Goal: Information Seeking & Learning: Learn about a topic

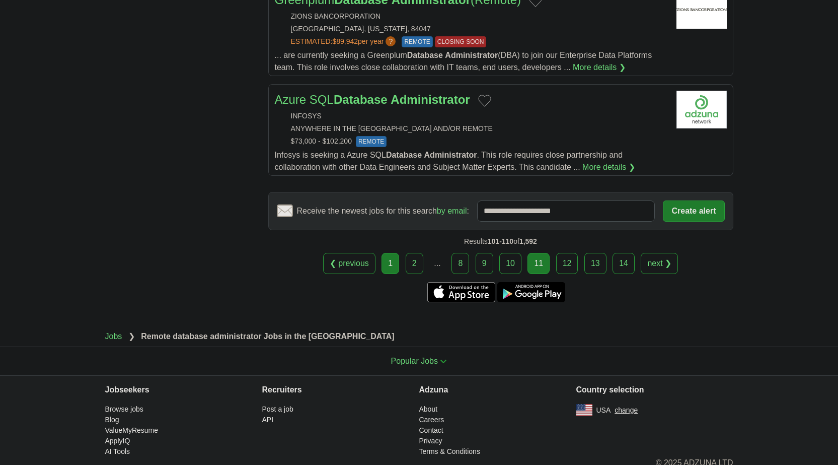
click at [397, 253] on link "1" at bounding box center [391, 263] width 18 height 21
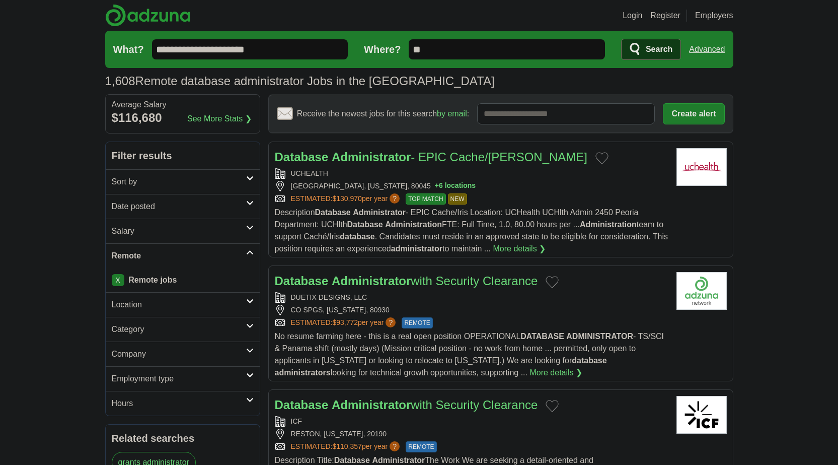
click at [169, 211] on h2 "Date posted" at bounding box center [179, 206] width 134 height 12
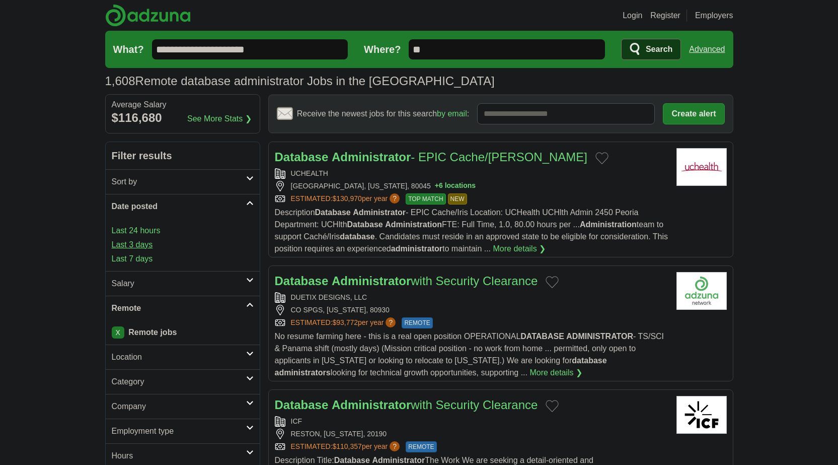
click at [146, 241] on link "Last 3 days" at bounding box center [183, 245] width 142 height 12
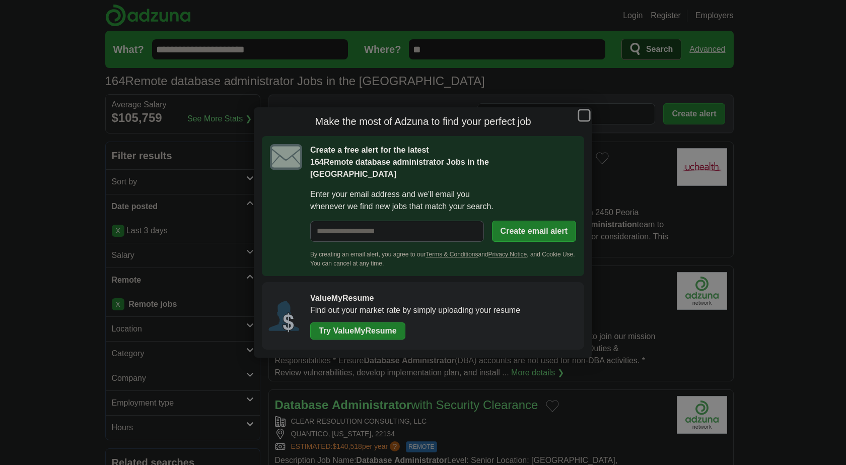
click at [581, 118] on button "button" at bounding box center [583, 115] width 11 height 11
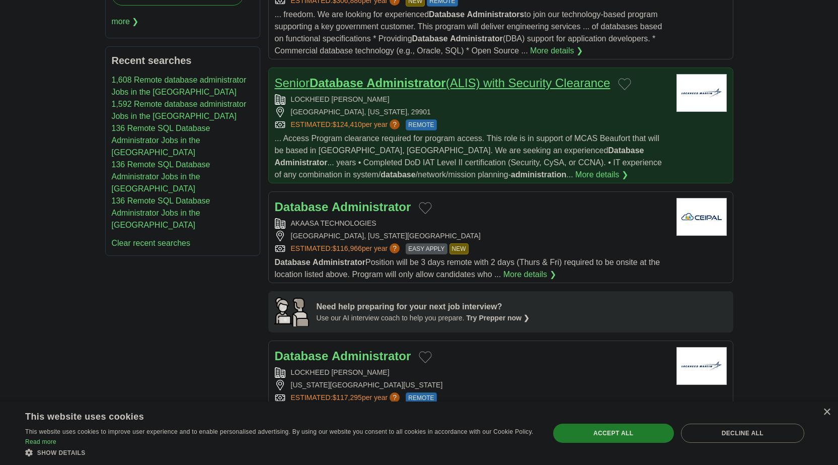
scroll to position [604, 0]
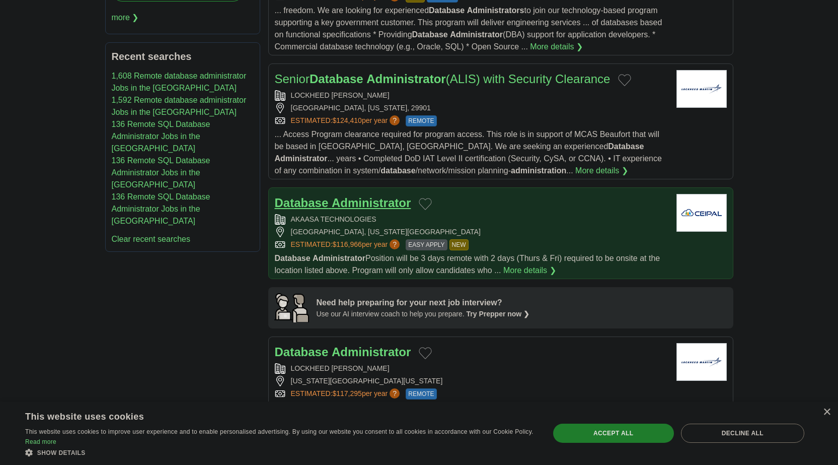
drag, startPoint x: 366, startPoint y: 180, endPoint x: 337, endPoint y: 190, distance: 30.9
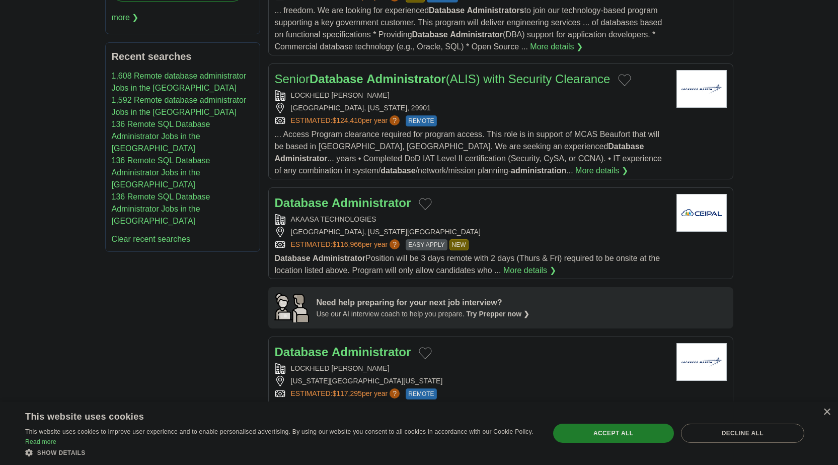
drag, startPoint x: 337, startPoint y: 190, endPoint x: 178, endPoint y: 281, distance: 183.7
click at [175, 279] on div "**********" at bounding box center [419, 470] width 628 height 1866
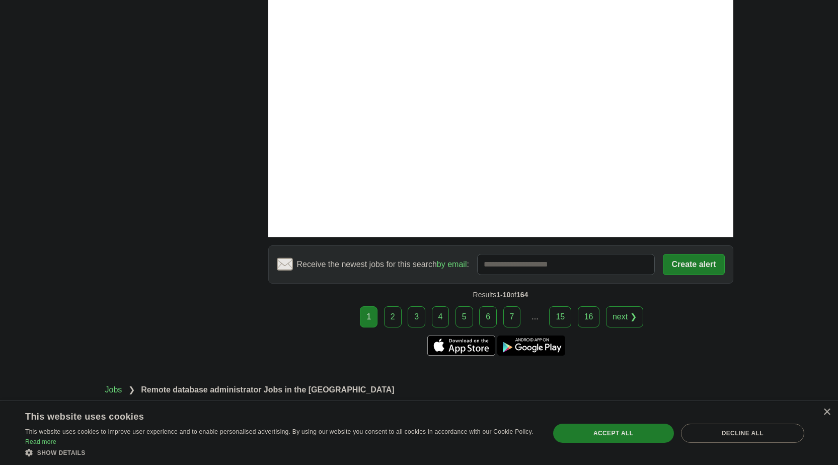
scroll to position [1705, 0]
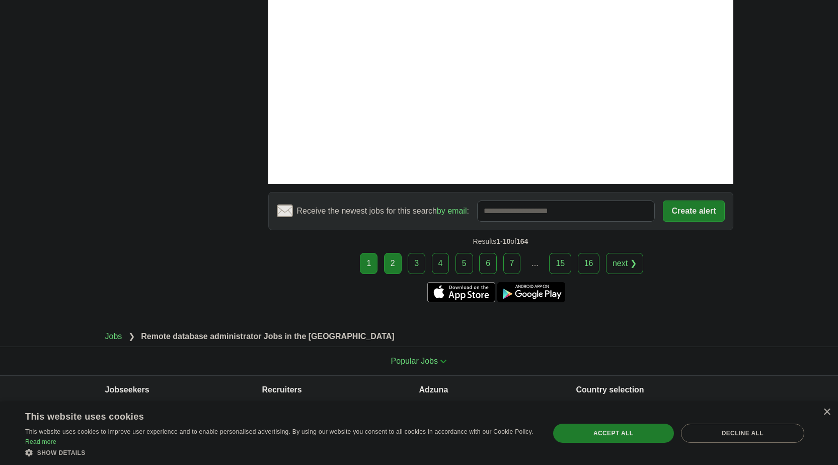
click at [398, 253] on link "2" at bounding box center [393, 263] width 18 height 21
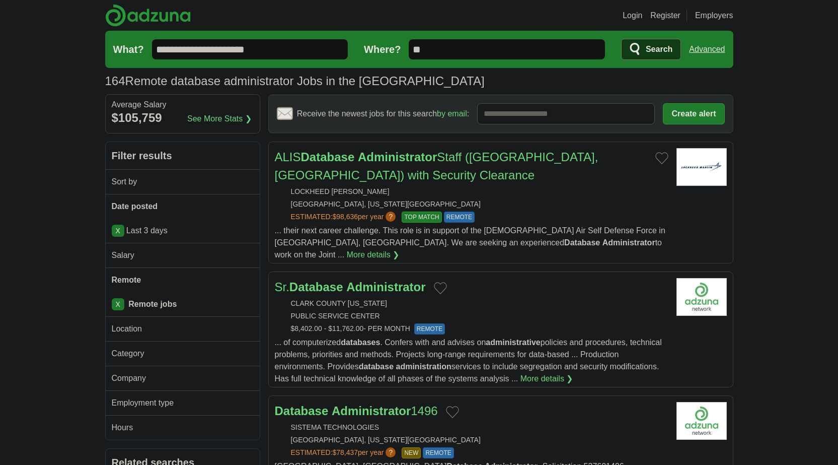
click at [277, 43] on input "**********" at bounding box center [250, 49] width 196 height 20
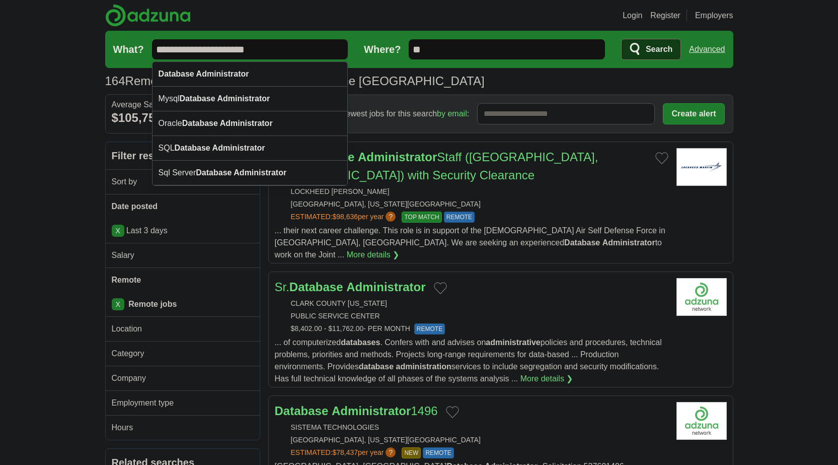
click at [277, 43] on input "**********" at bounding box center [250, 49] width 196 height 20
click at [278, 43] on input "**********" at bounding box center [250, 49] width 196 height 20
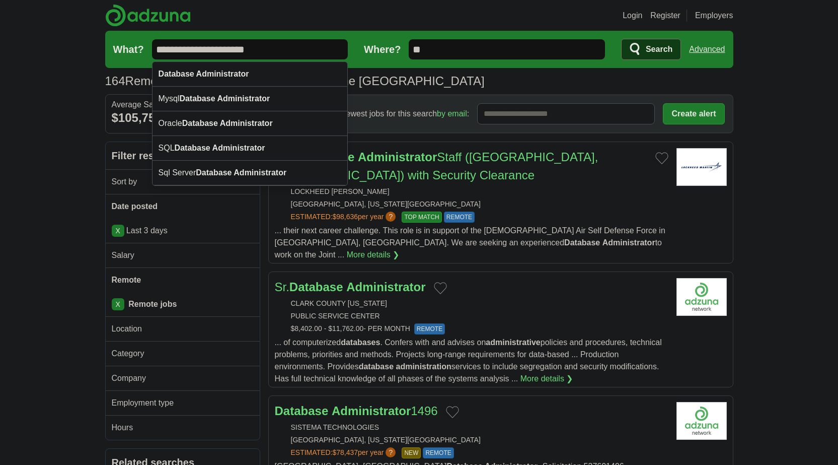
click at [278, 43] on input "**********" at bounding box center [250, 49] width 196 height 20
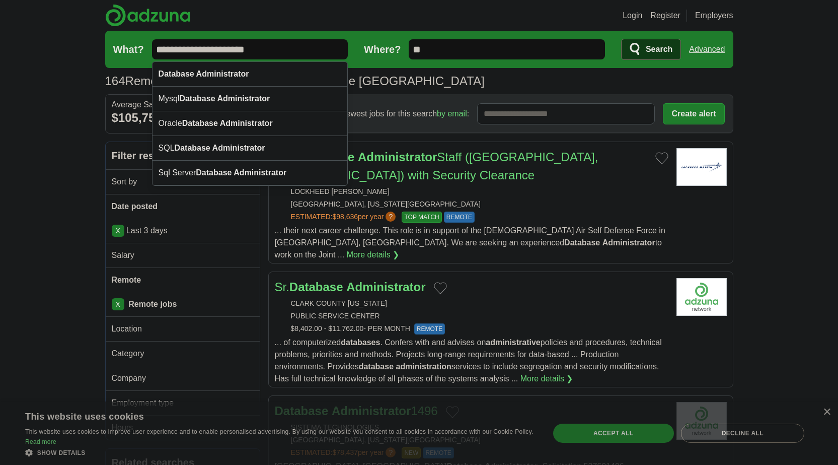
click at [278, 43] on input "**********" at bounding box center [250, 49] width 196 height 20
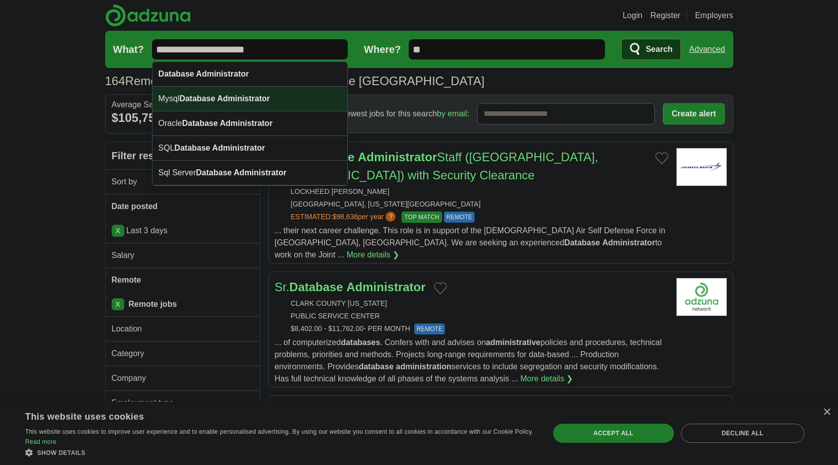
click at [235, 94] on div "Mysql Database Administrator" at bounding box center [249, 99] width 195 height 25
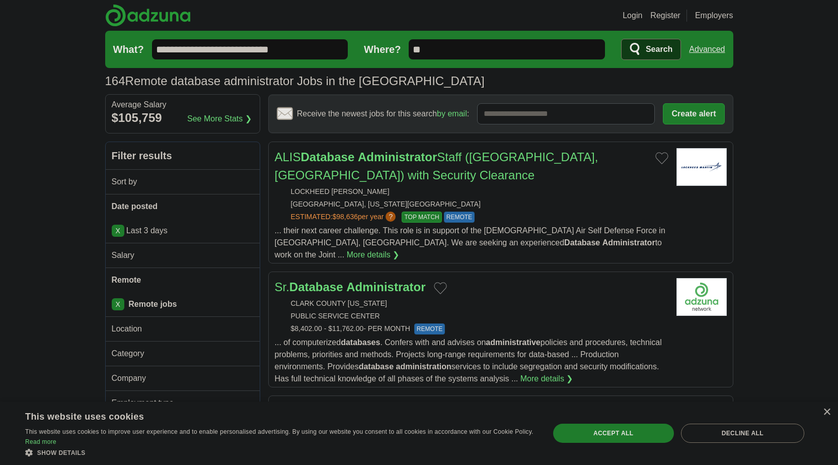
click at [171, 47] on input "**********" at bounding box center [250, 49] width 196 height 20
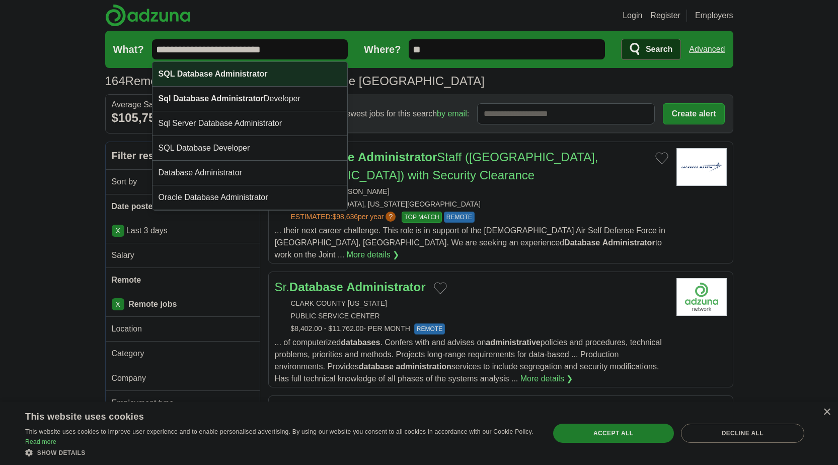
click at [221, 75] on strong "SQL Database Administrator" at bounding box center [213, 73] width 109 height 9
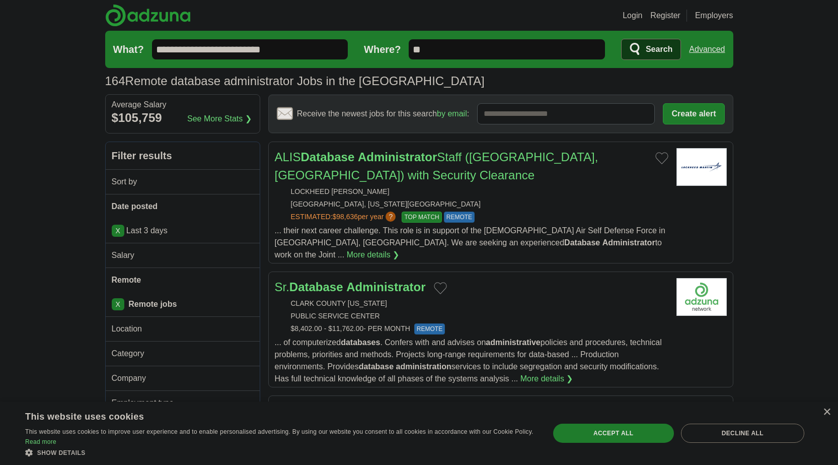
type input "**********"
click at [221, 75] on h1 "164 Remote database administrator Jobs in the US" at bounding box center [294, 81] width 379 height 14
click at [661, 43] on span "Search" at bounding box center [659, 49] width 27 height 20
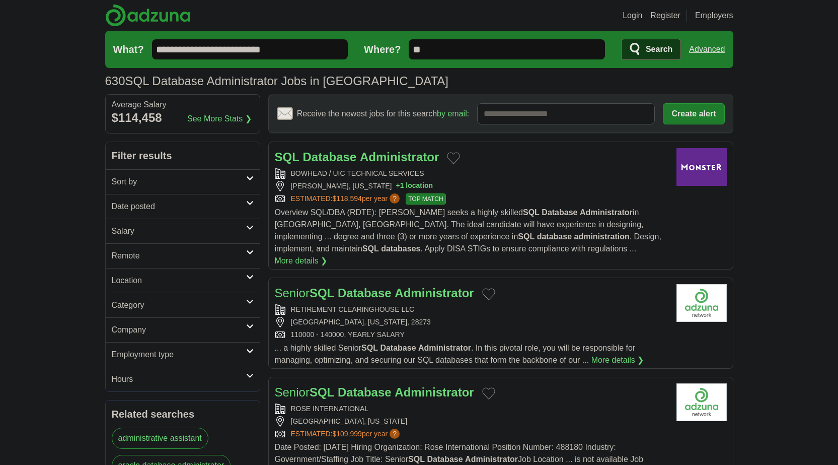
click at [155, 208] on h2 "Date posted" at bounding box center [179, 206] width 134 height 12
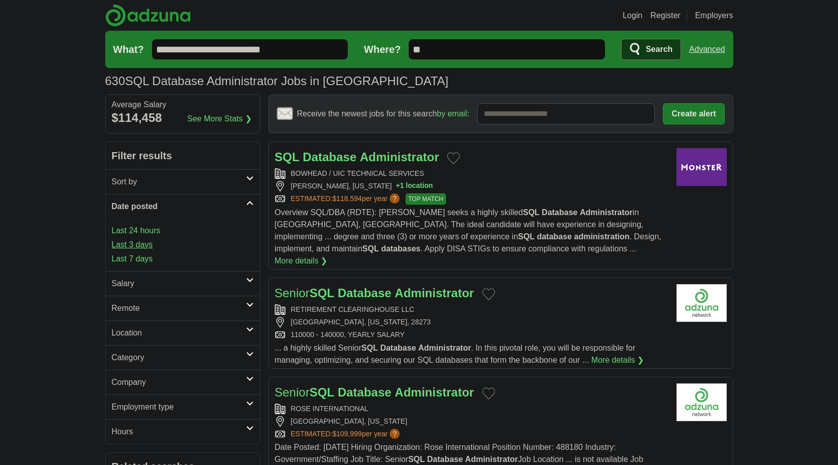
click at [137, 243] on link "Last 3 days" at bounding box center [183, 245] width 142 height 12
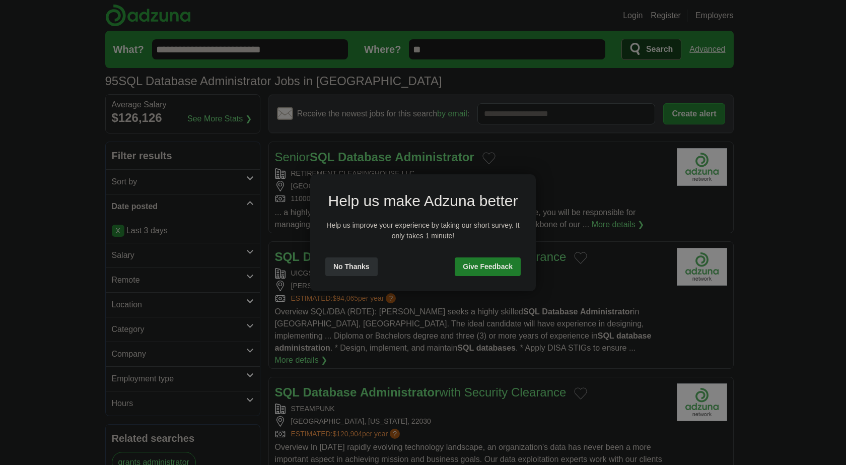
click at [173, 280] on div "Help us make Adzuna better Help us improve your experience by taking our short …" at bounding box center [423, 232] width 846 height 465
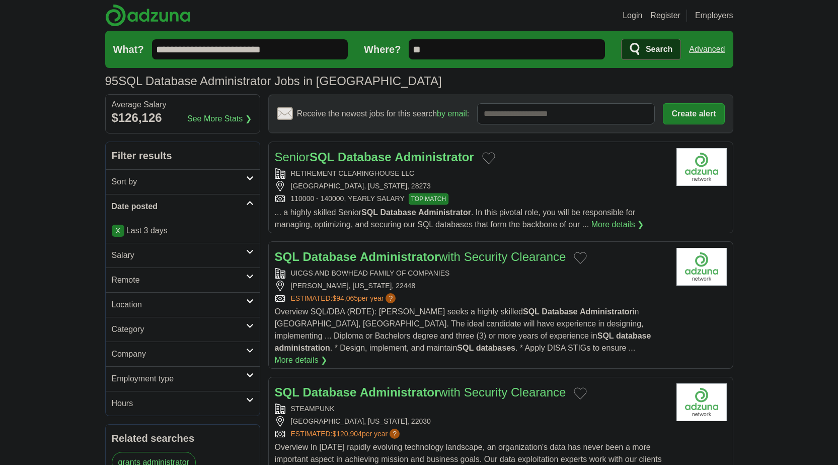
click at [146, 282] on h2 "Remote" at bounding box center [179, 280] width 134 height 12
click at [132, 305] on link "Remote jobs" at bounding box center [134, 303] width 45 height 9
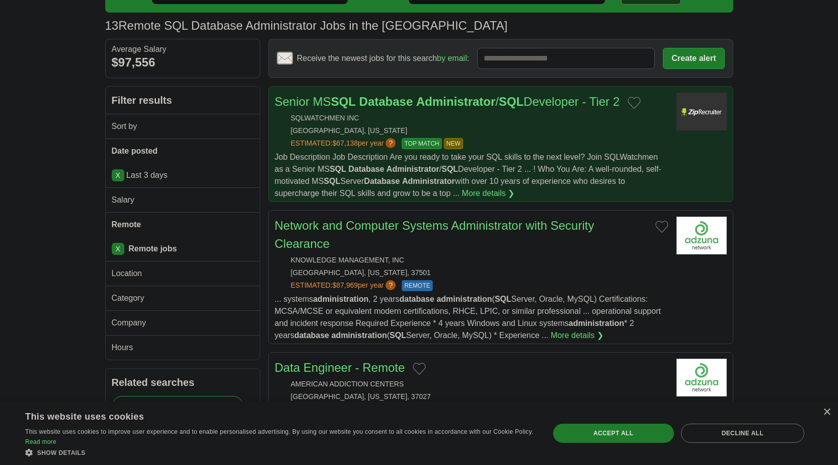
scroll to position [50, 0]
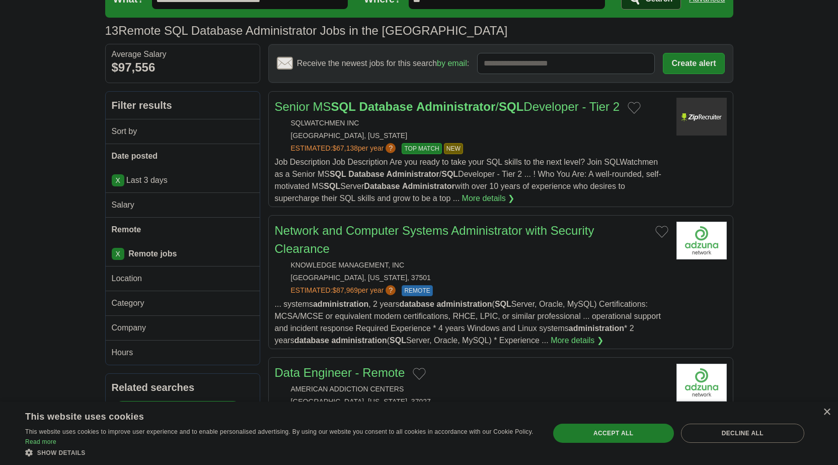
click at [117, 186] on link "X" at bounding box center [118, 180] width 13 height 12
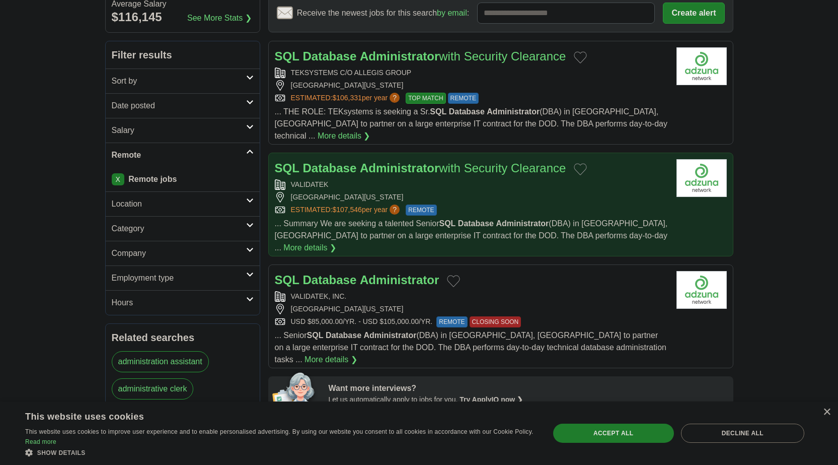
scroll to position [201, 0]
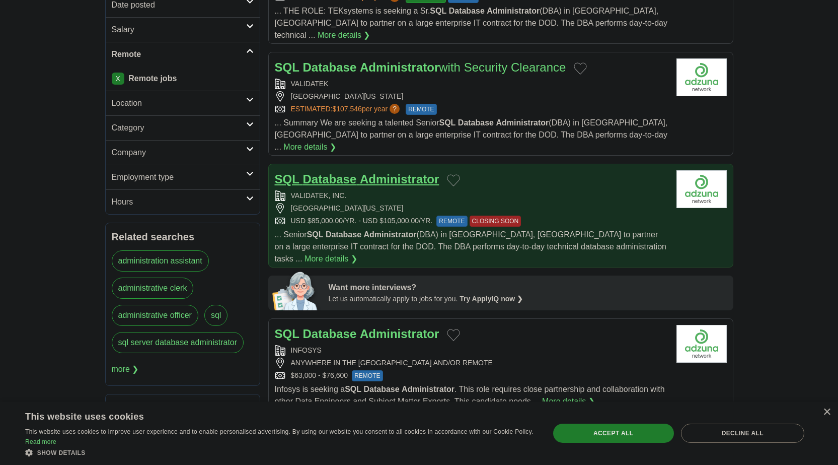
drag, startPoint x: 380, startPoint y: 151, endPoint x: 396, endPoint y: 158, distance: 16.5
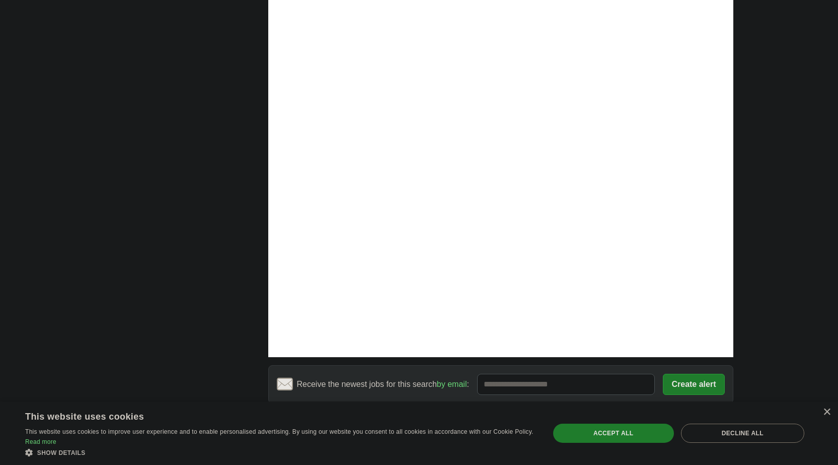
scroll to position [1422, 0]
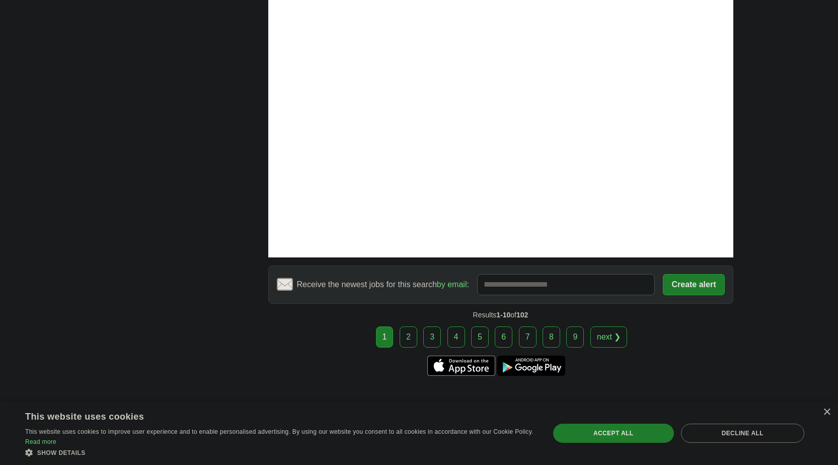
scroll to position [1573, 0]
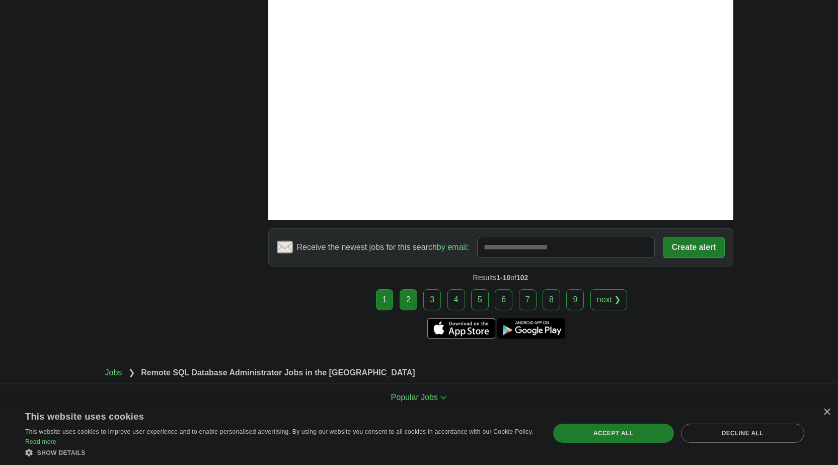
click at [412, 289] on link "2" at bounding box center [409, 299] width 18 height 21
click at [409, 289] on link "2" at bounding box center [409, 299] width 18 height 21
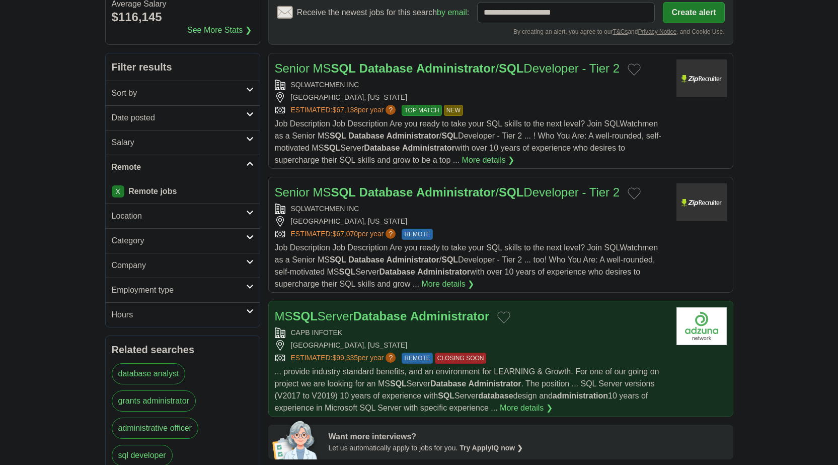
scroll to position [201, 0]
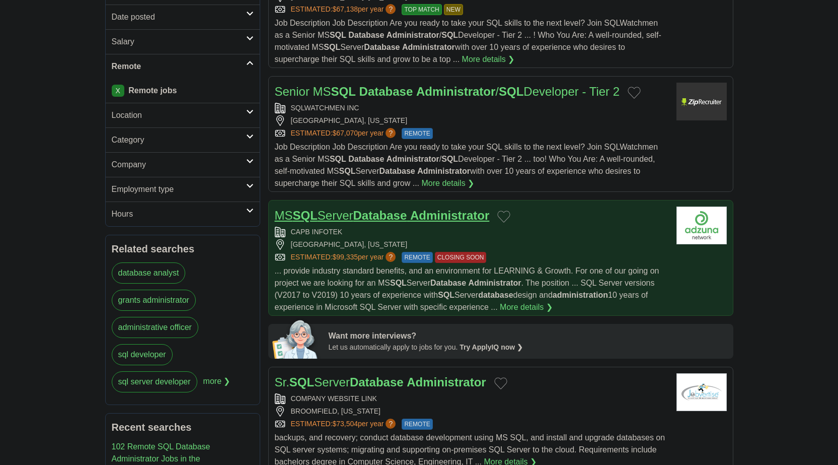
drag, startPoint x: 404, startPoint y: 207, endPoint x: 364, endPoint y: 216, distance: 41.2
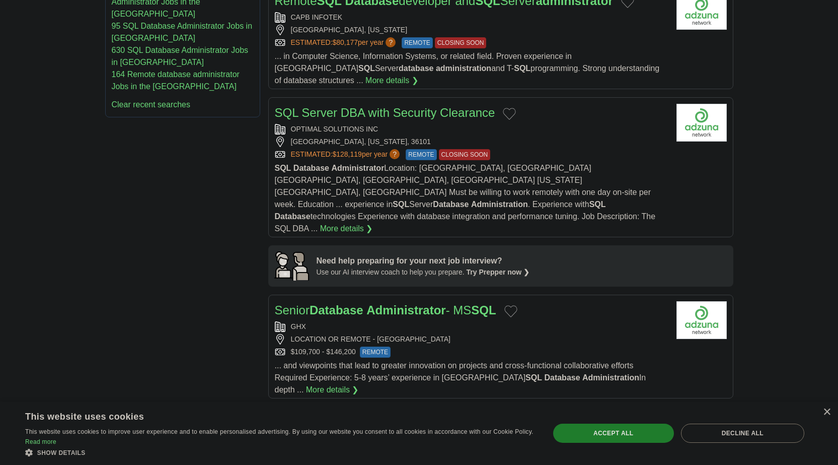
scroll to position [755, 0]
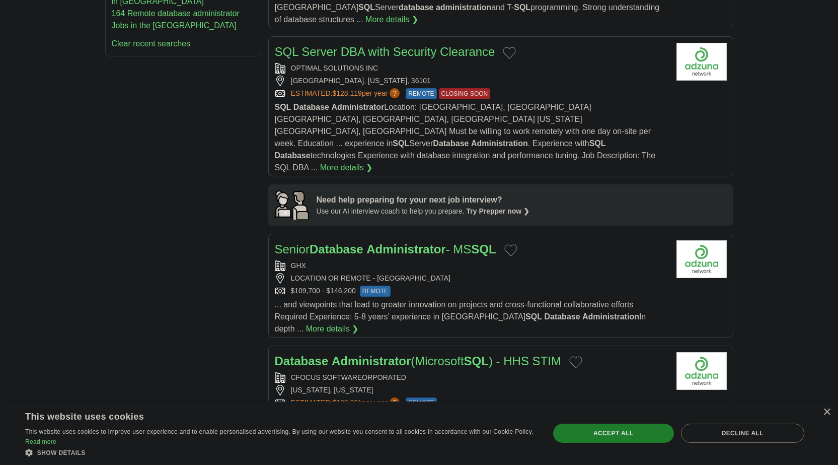
drag, startPoint x: 372, startPoint y: 190, endPoint x: 370, endPoint y: 195, distance: 5.2
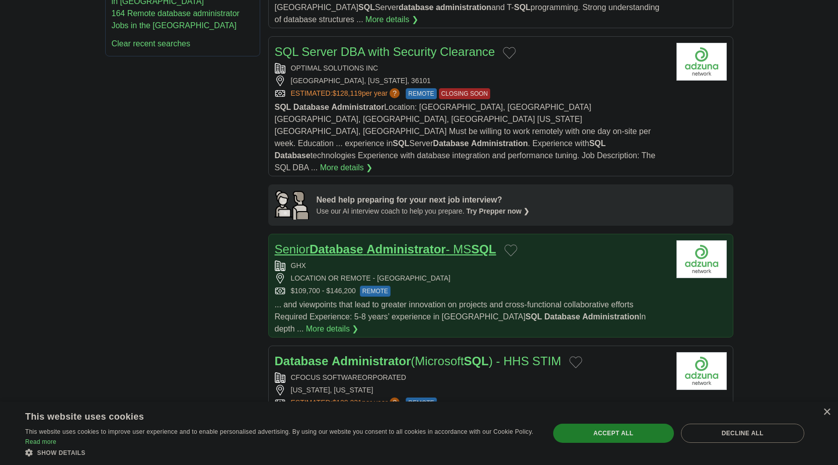
drag, startPoint x: 370, startPoint y: 195, endPoint x: 337, endPoint y: 213, distance: 37.8
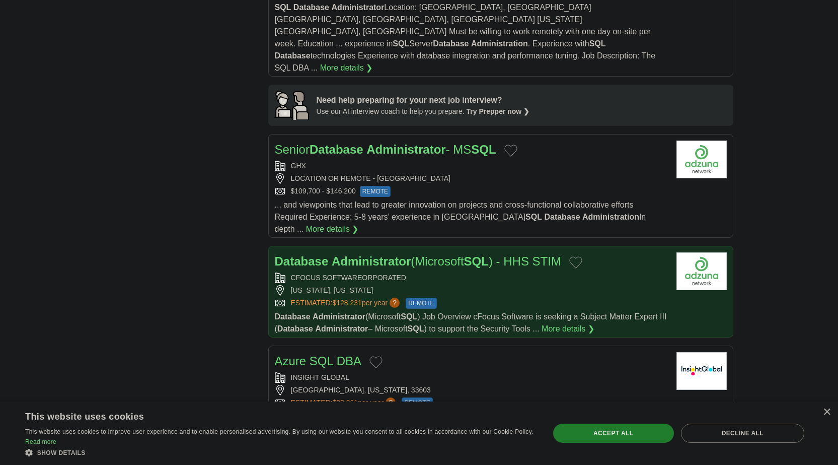
scroll to position [856, 0]
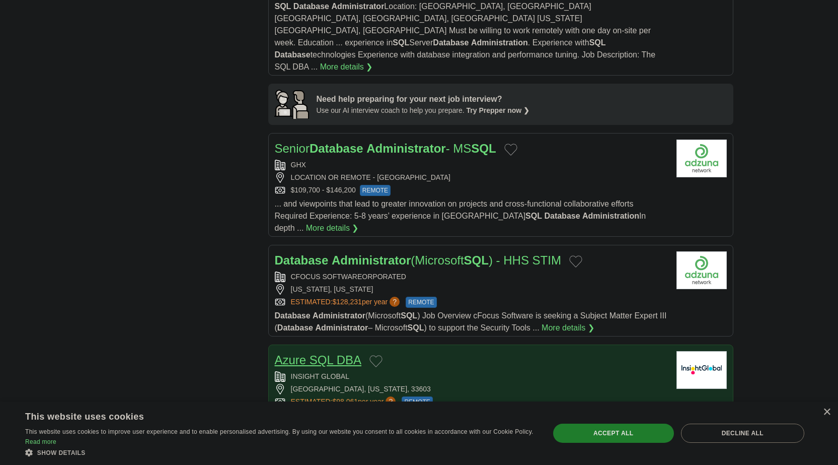
drag, startPoint x: 291, startPoint y: 293, endPoint x: 290, endPoint y: 306, distance: 12.7
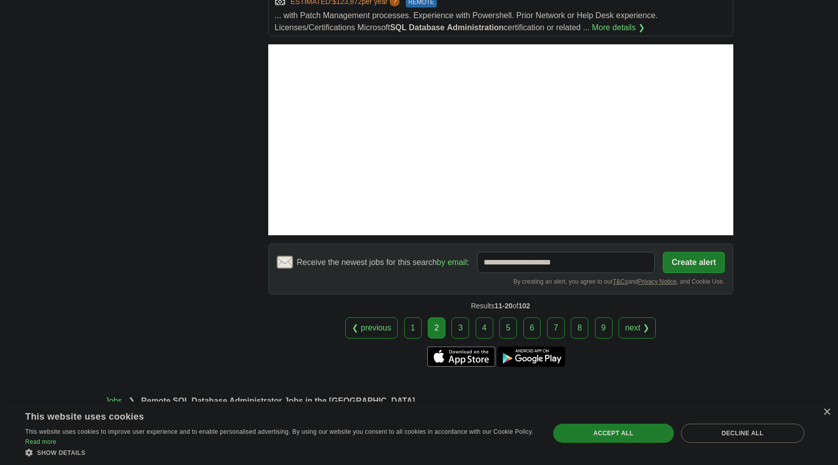
scroll to position [1407, 0]
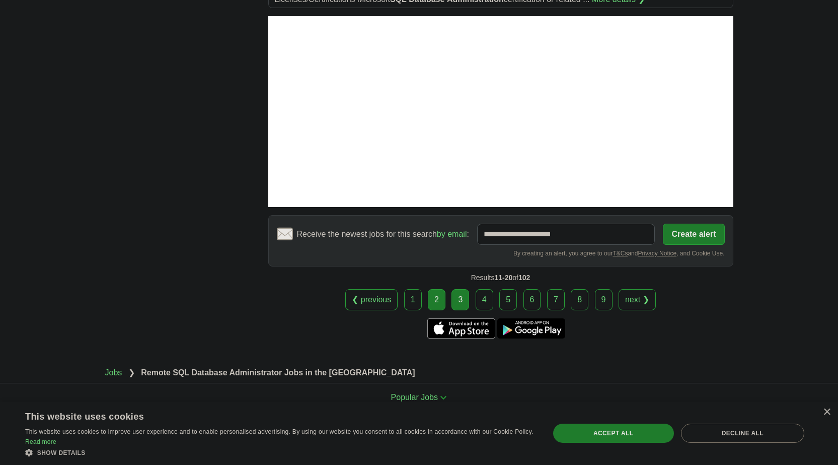
click at [467, 289] on link "3" at bounding box center [460, 299] width 18 height 21
click at [462, 289] on link "3" at bounding box center [460, 299] width 18 height 21
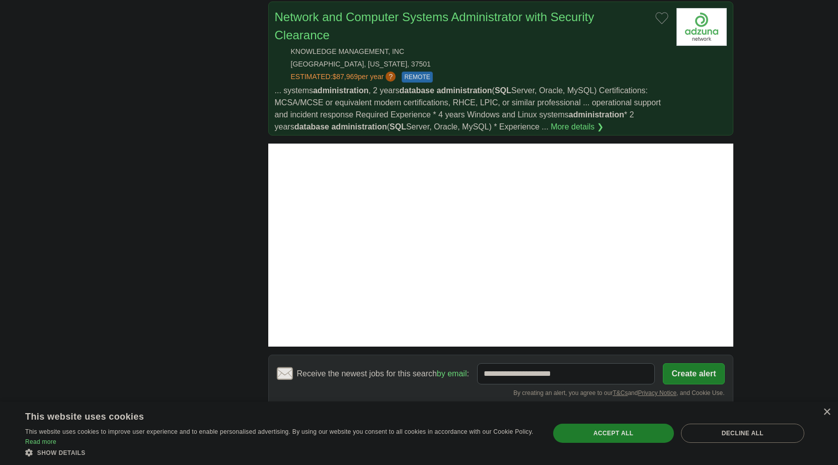
scroll to position [1309, 0]
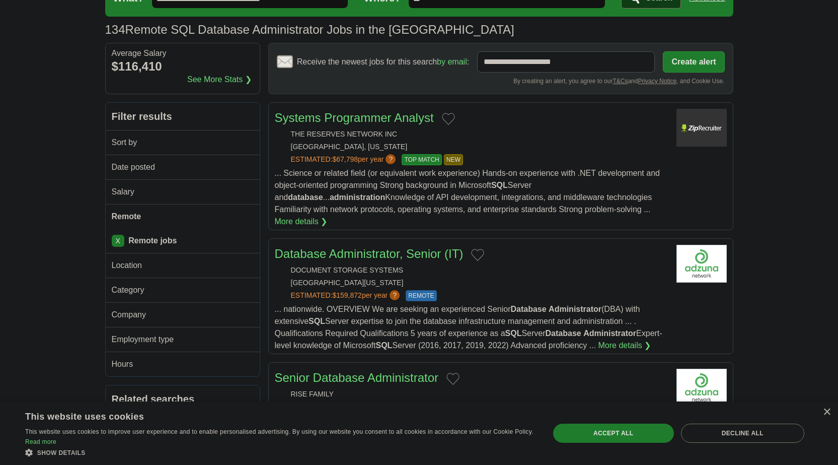
scroll to position [50, 0]
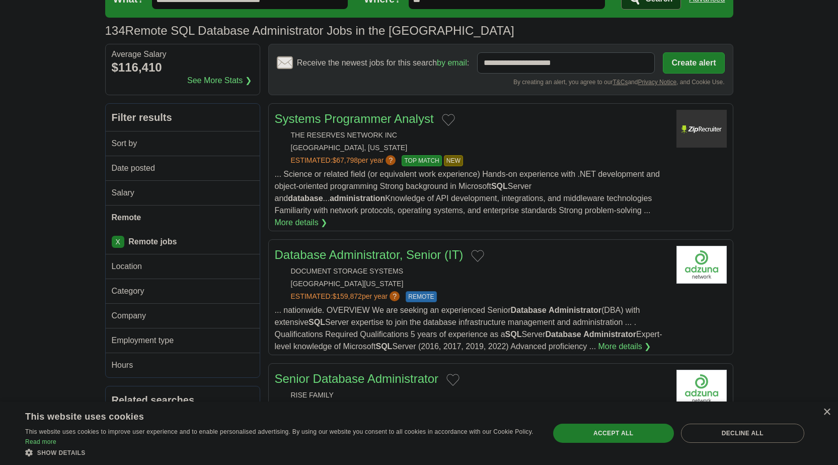
click at [121, 243] on link "X" at bounding box center [118, 242] width 13 height 12
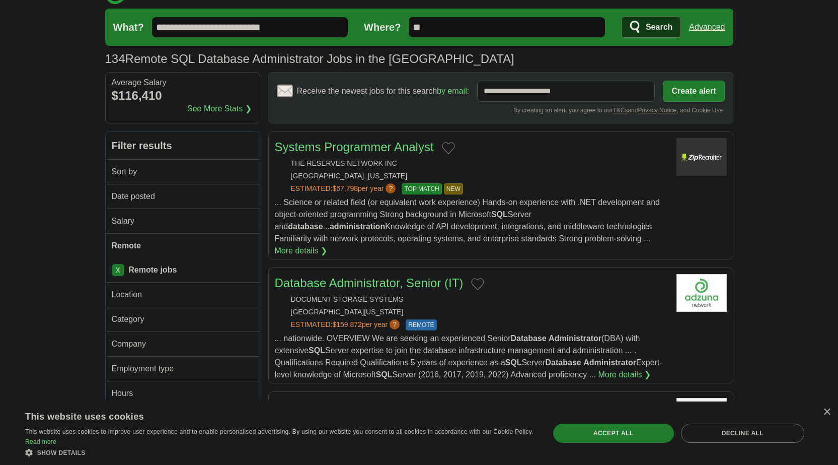
scroll to position [0, 0]
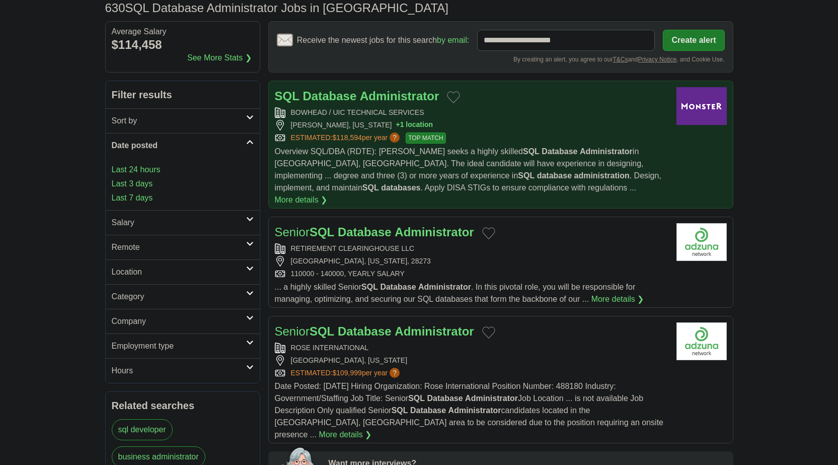
scroll to position [101, 0]
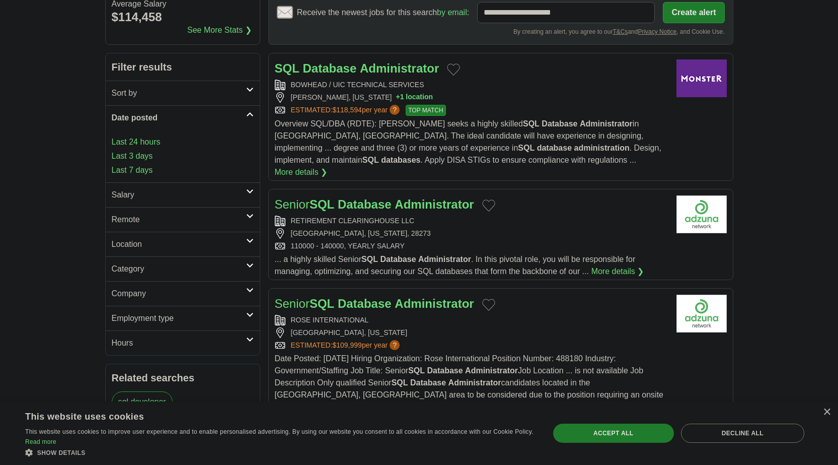
drag, startPoint x: 374, startPoint y: 193, endPoint x: 0, endPoint y: 262, distance: 380.3
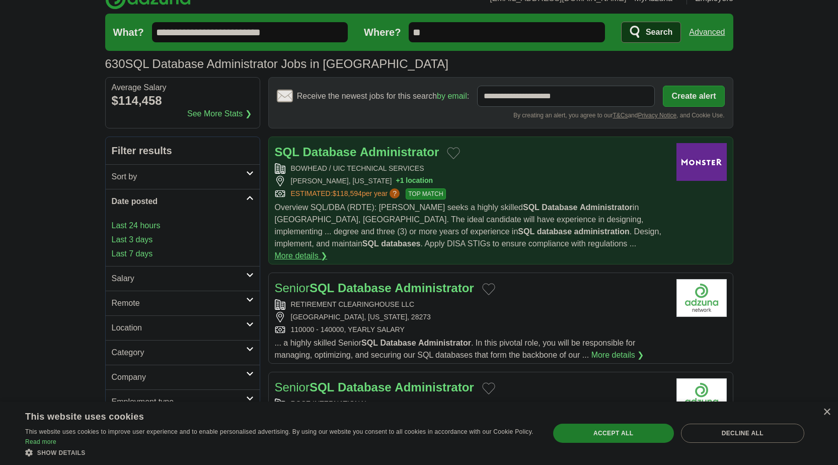
scroll to position [0, 0]
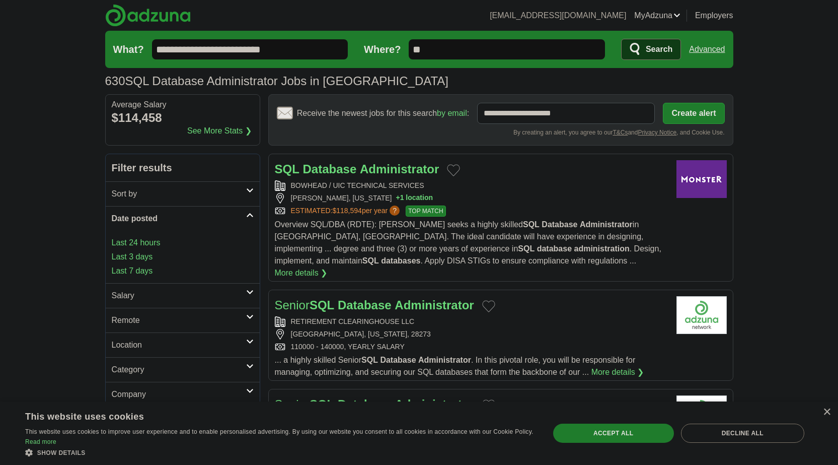
click at [485, 55] on input "**" at bounding box center [507, 49] width 196 height 20
type input "********"
click at [659, 45] on span "Search" at bounding box center [659, 49] width 27 height 20
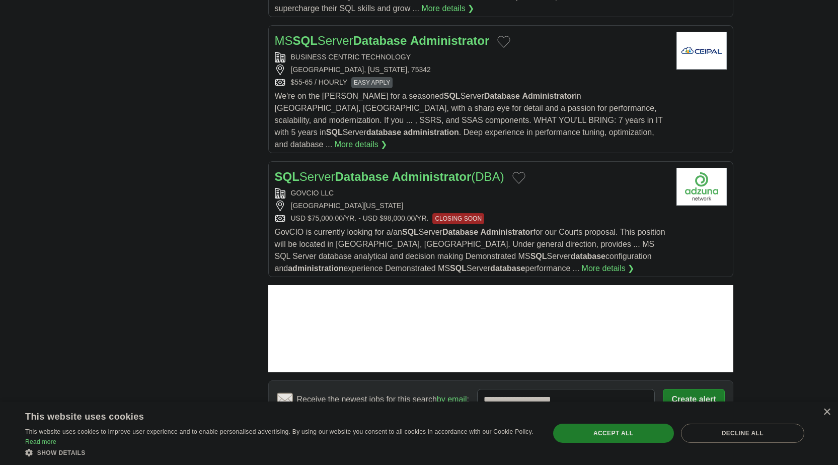
scroll to position [1121, 0]
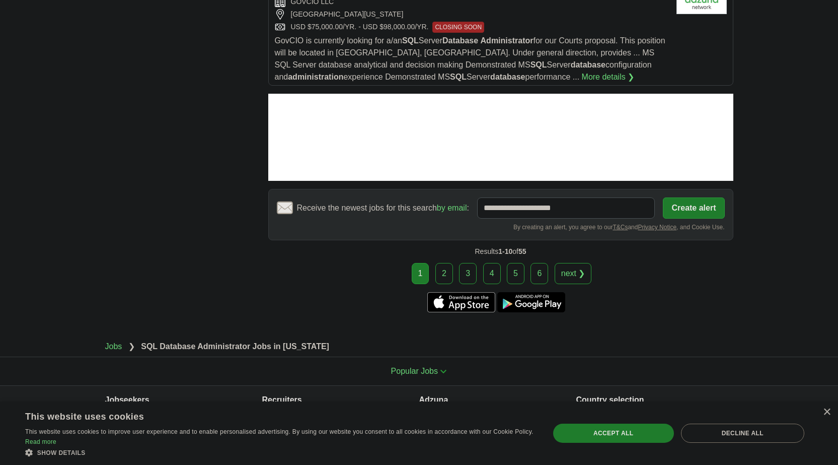
scroll to position [1290, 0]
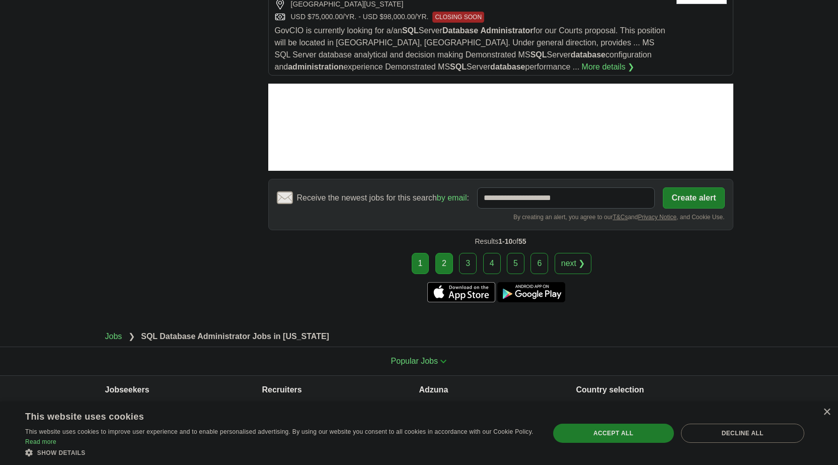
click at [449, 253] on link "2" at bounding box center [444, 263] width 18 height 21
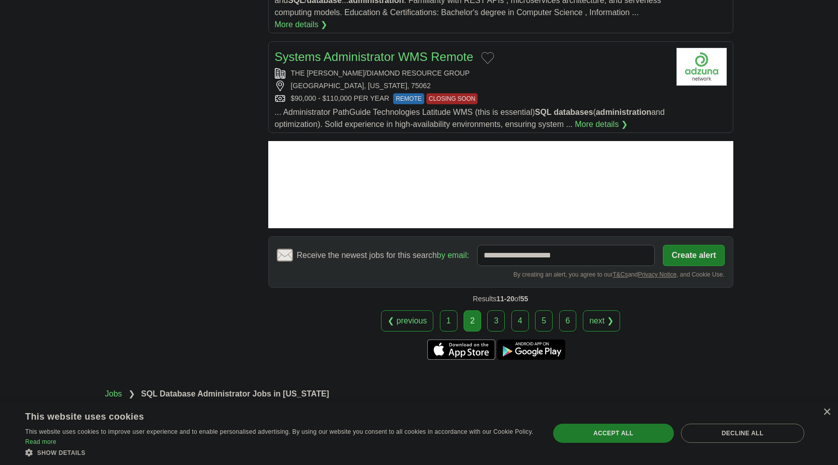
scroll to position [1359, 0]
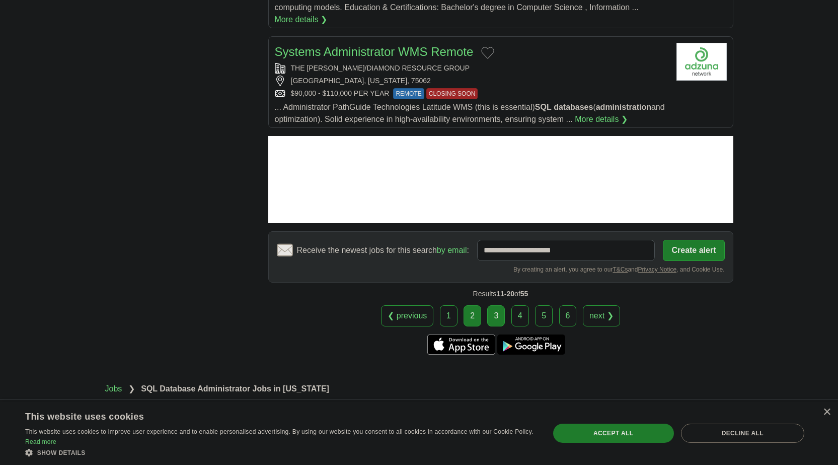
click at [493, 305] on link "3" at bounding box center [496, 315] width 18 height 21
